Goal: Find specific page/section: Find specific page/section

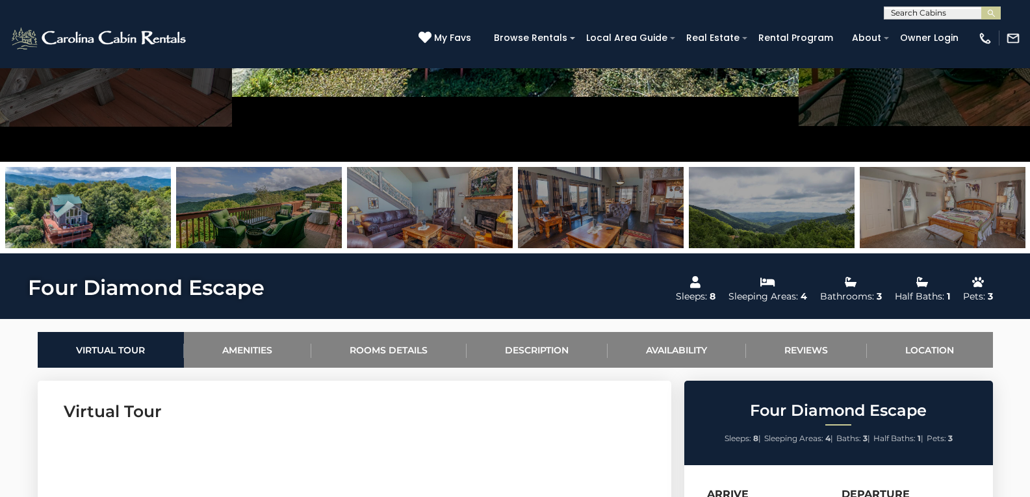
scroll to position [520, 0]
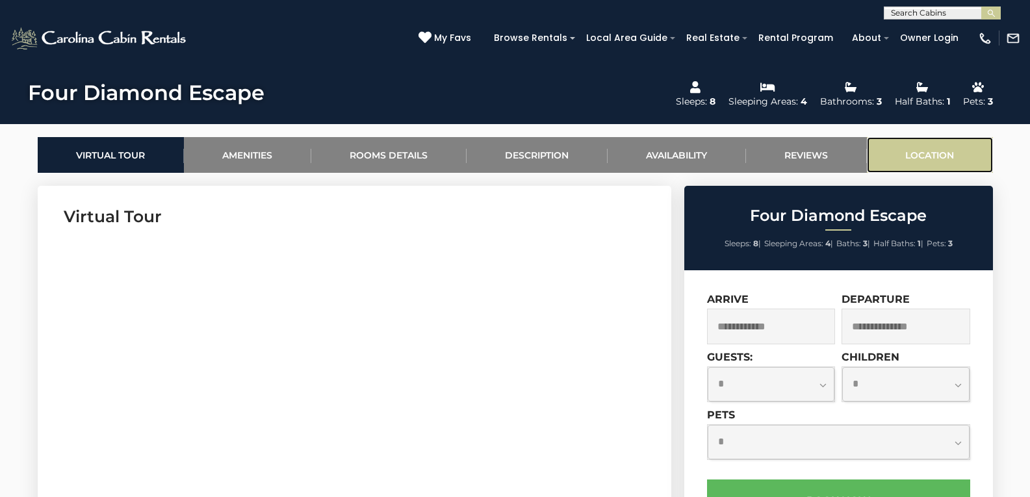
click at [734, 151] on link "Location" at bounding box center [930, 155] width 126 height 36
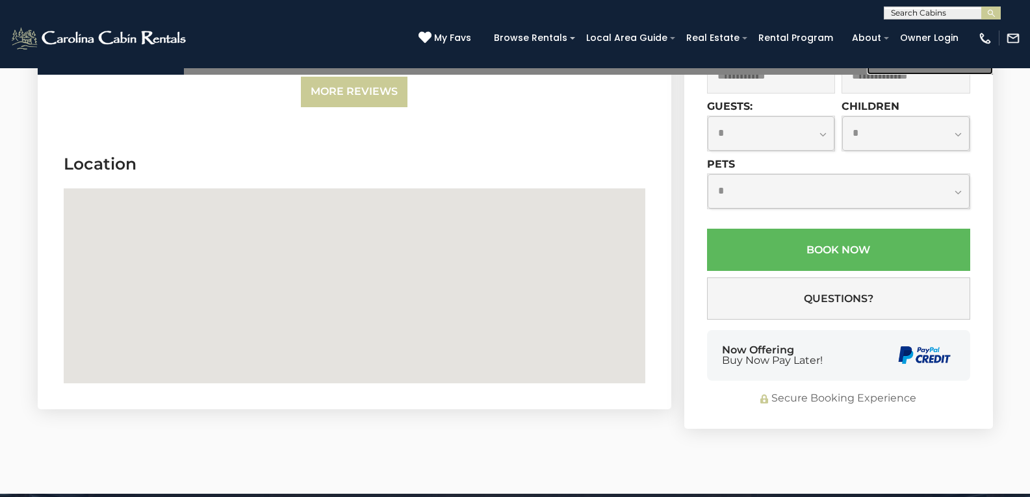
scroll to position [4005, 0]
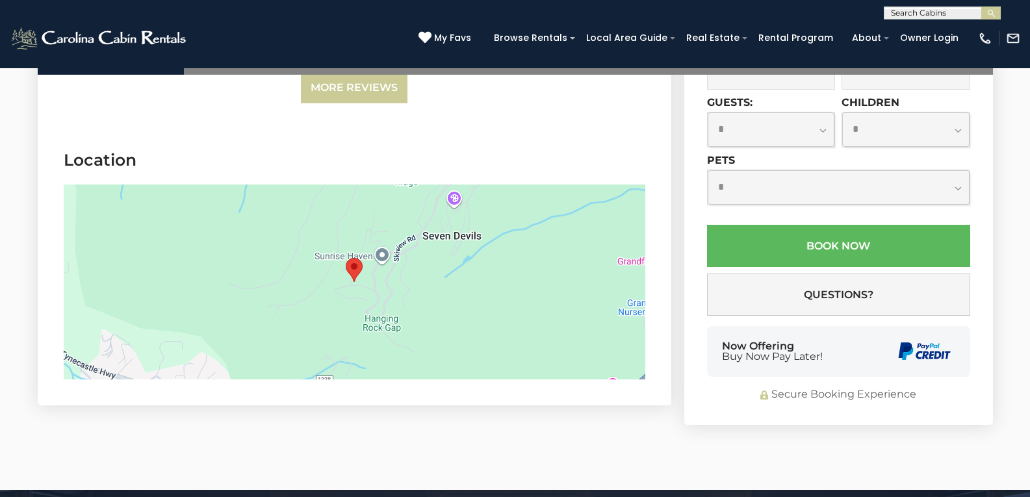
click at [377, 271] on div at bounding box center [354, 282] width 581 height 195
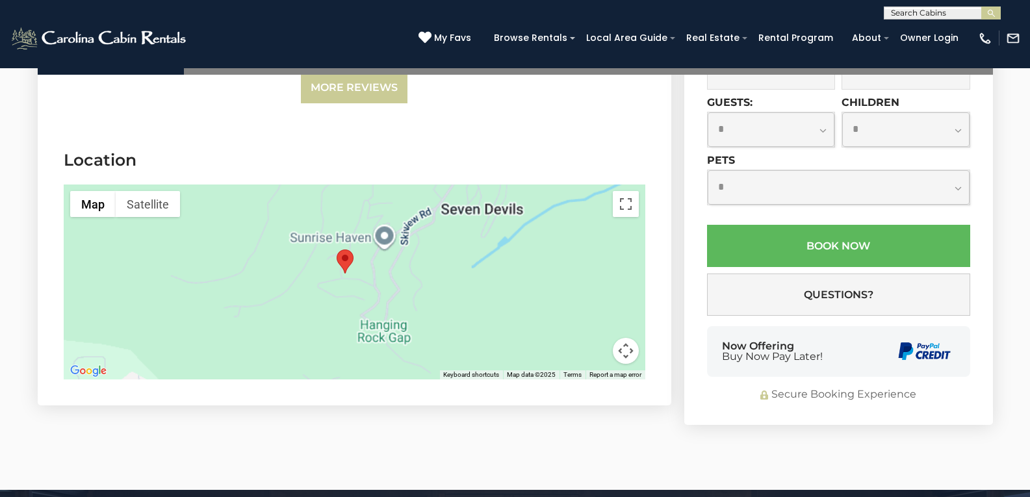
click at [234, 214] on div at bounding box center [354, 282] width 581 height 195
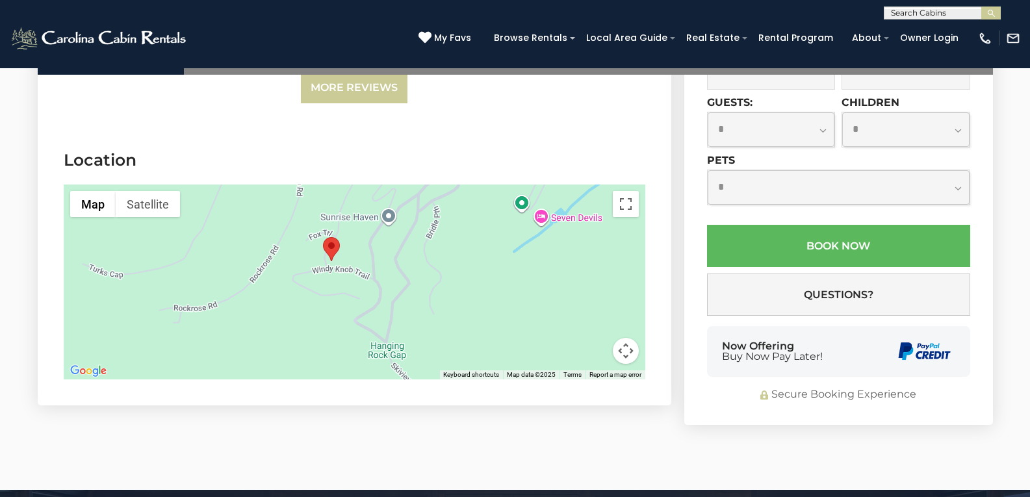
click at [234, 214] on div at bounding box center [354, 282] width 581 height 195
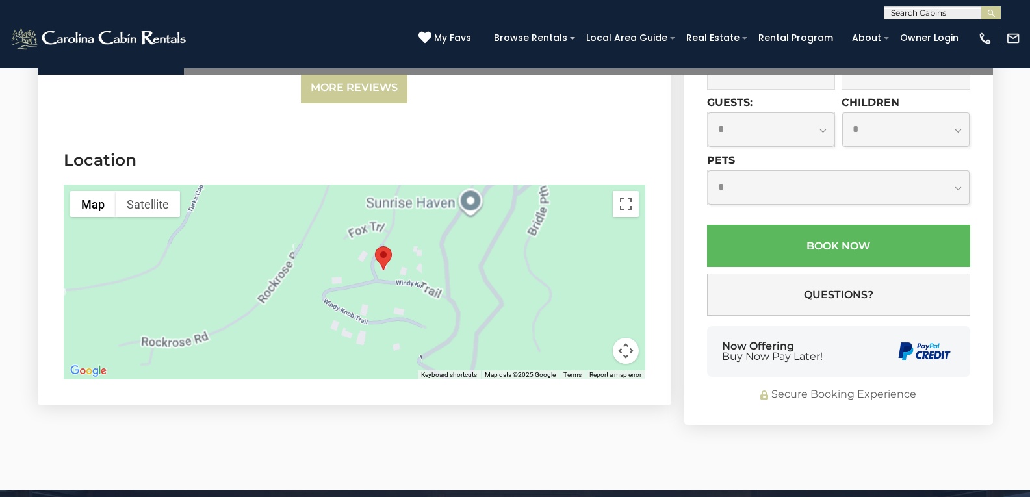
click at [392, 238] on div at bounding box center [354, 282] width 581 height 195
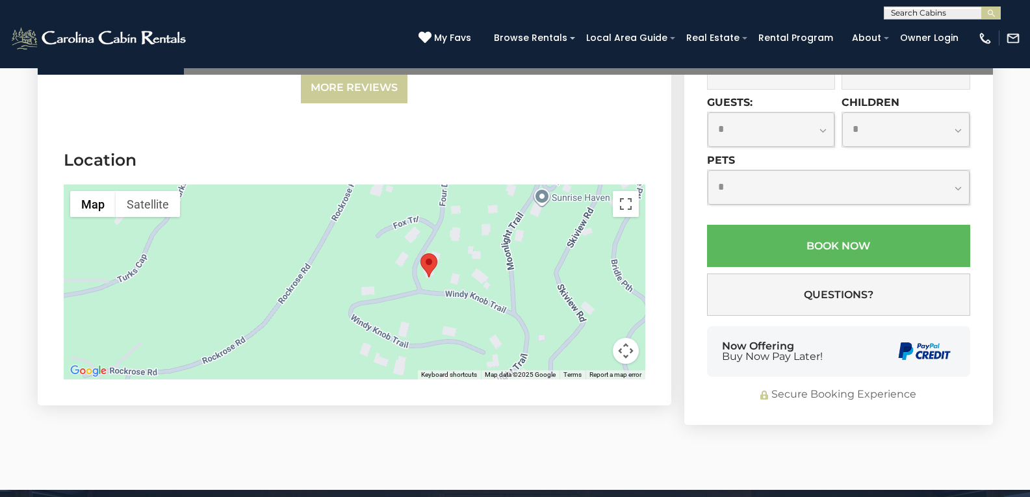
click at [394, 238] on div at bounding box center [354, 282] width 581 height 195
click at [479, 262] on div at bounding box center [354, 282] width 581 height 195
click at [475, 259] on div at bounding box center [354, 282] width 581 height 195
click at [323, 242] on div at bounding box center [354, 282] width 581 height 195
click at [486, 249] on div at bounding box center [354, 282] width 581 height 195
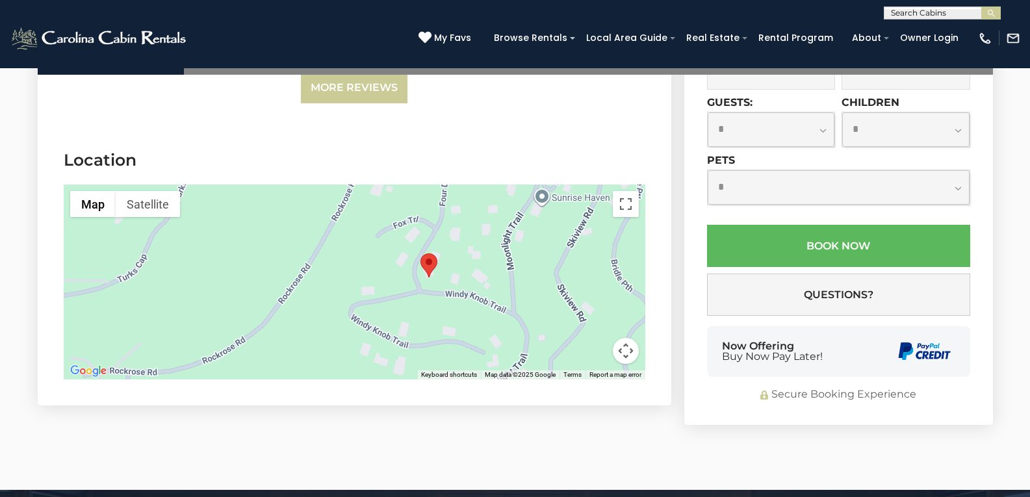
click at [485, 249] on div at bounding box center [354, 282] width 581 height 195
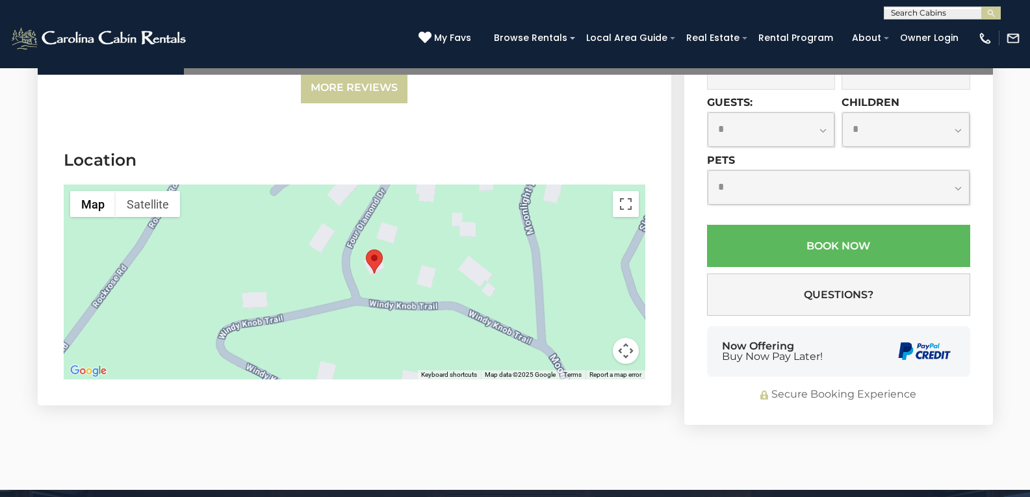
click at [344, 244] on div at bounding box center [354, 282] width 581 height 195
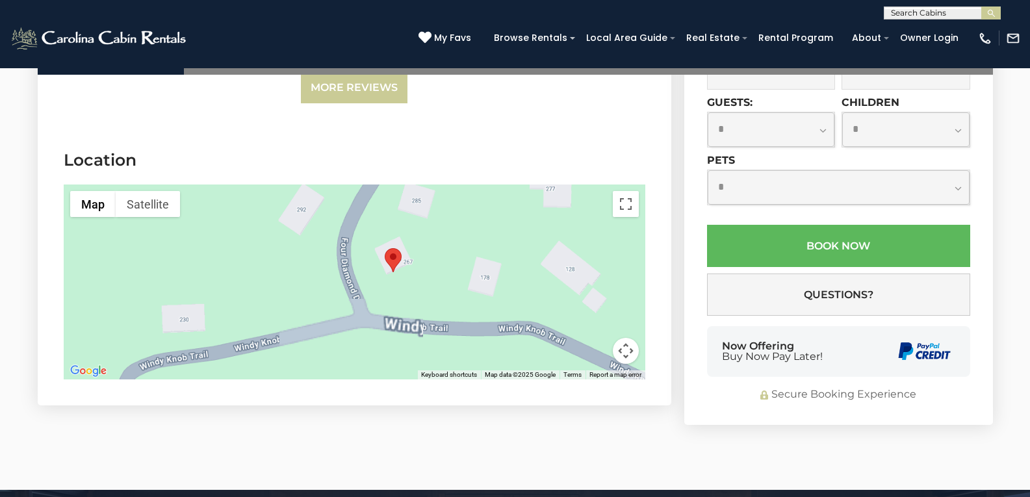
click at [453, 254] on div at bounding box center [354, 282] width 581 height 195
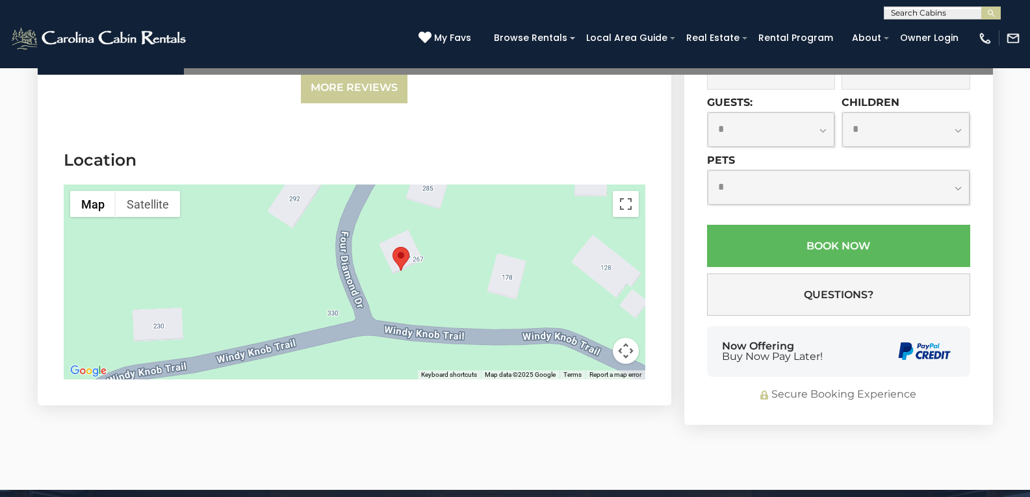
click at [453, 254] on div at bounding box center [354, 282] width 581 height 195
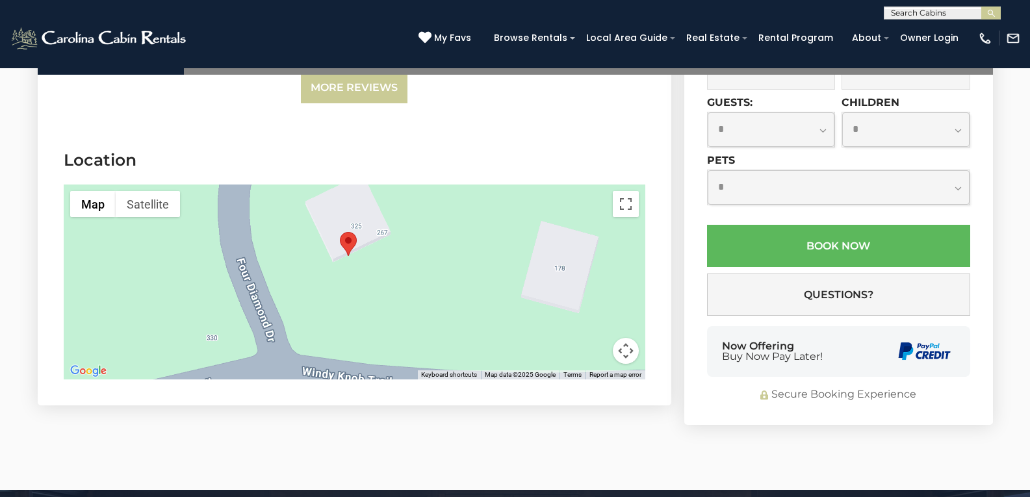
click at [450, 253] on div at bounding box center [354, 282] width 581 height 195
